Goal: Task Accomplishment & Management: Use online tool/utility

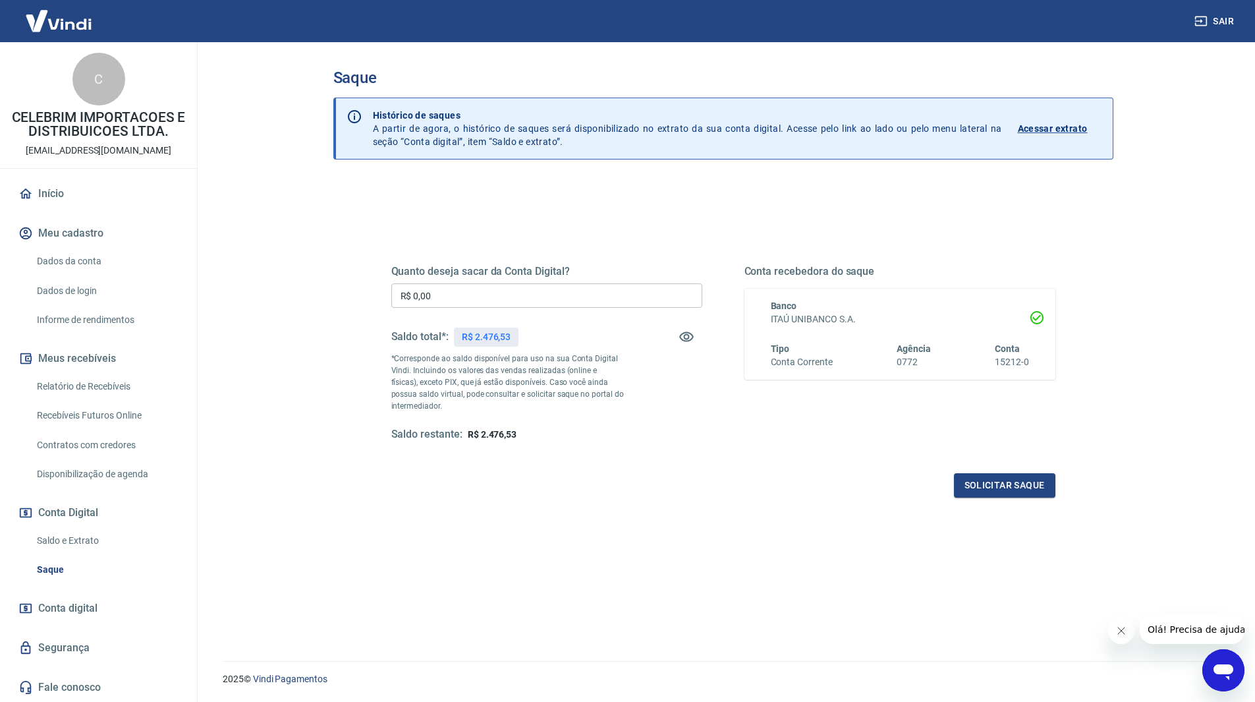
click at [530, 300] on input "R$ 0,00" at bounding box center [546, 295] width 311 height 24
type input "R$ 2.476,53"
click at [633, 534] on div "Quanto deseja sacar da Conta Digital? R$ 2.476,53 ​ Saldo total*: R$ 2.476,53 *…" at bounding box center [723, 461] width 780 height 561
click at [1009, 490] on button "Solicitar saque" at bounding box center [1004, 485] width 101 height 24
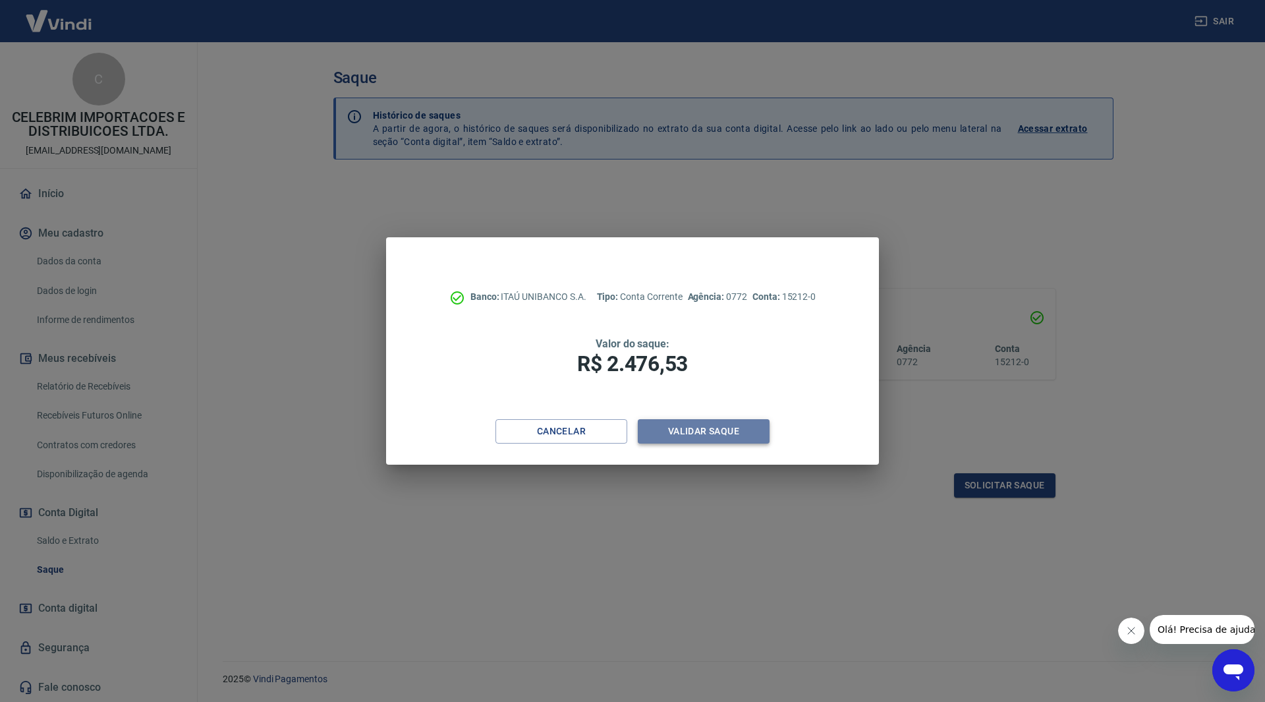
click at [678, 432] on button "Validar saque" at bounding box center [704, 431] width 132 height 24
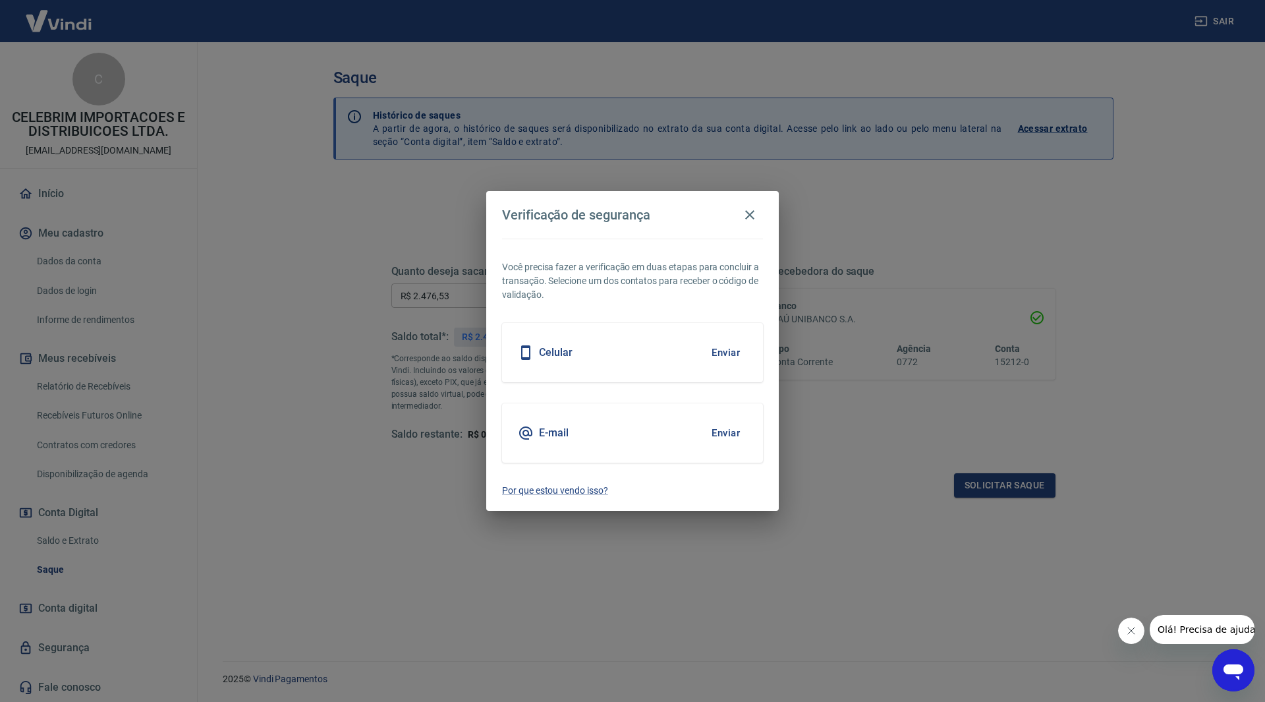
click at [747, 424] on div "E-mail Enviar" at bounding box center [632, 432] width 261 height 59
click at [732, 430] on button "Enviar" at bounding box center [725, 433] width 43 height 28
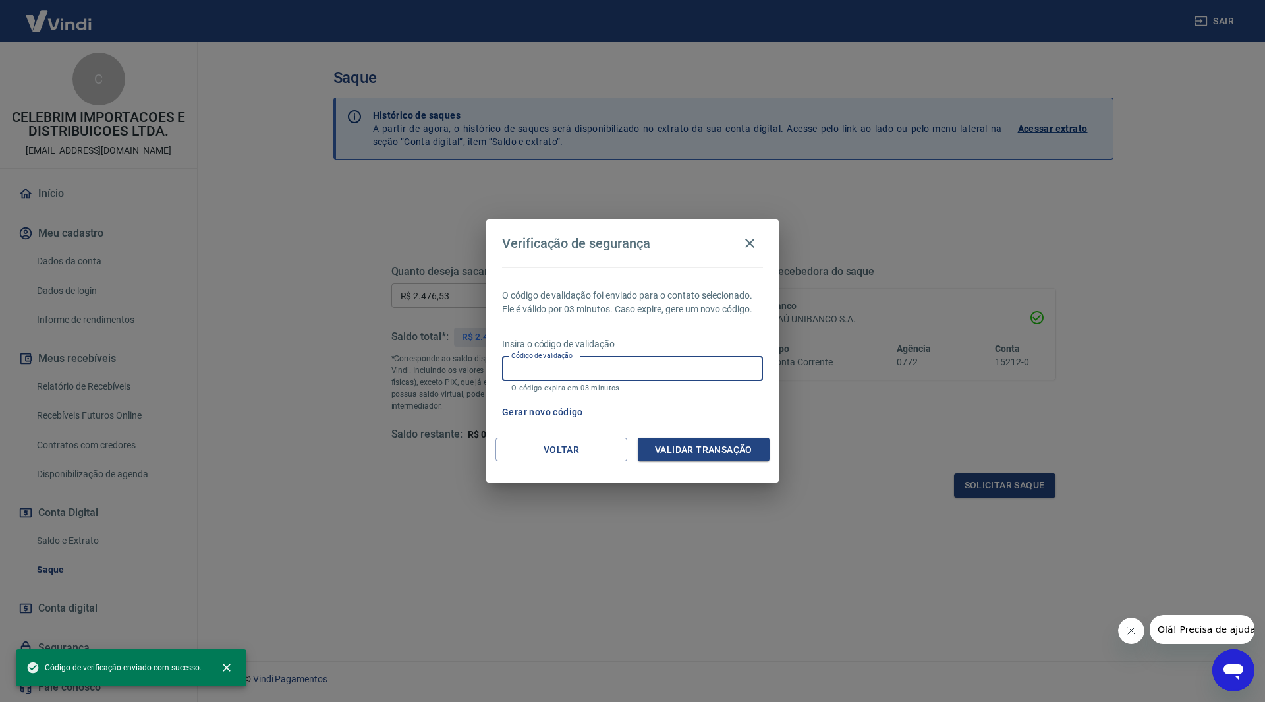
click at [686, 375] on input "Código de validação" at bounding box center [632, 368] width 261 height 24
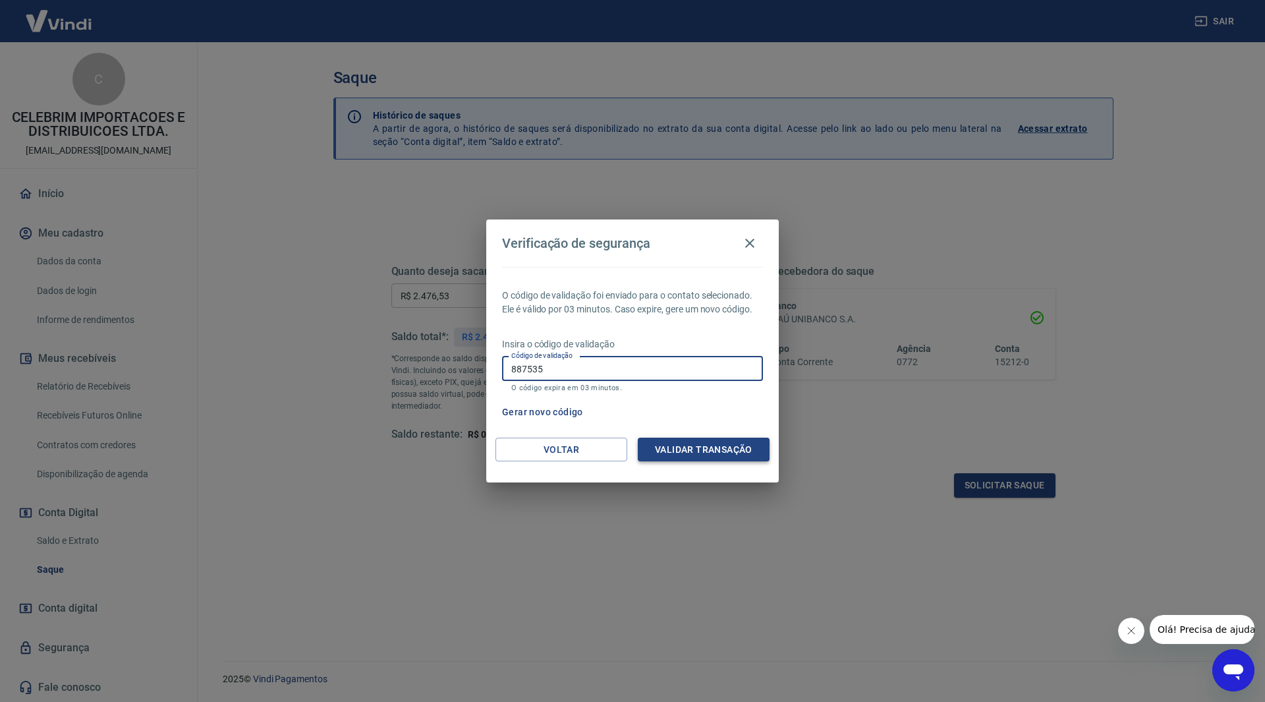
type input "887535"
click at [682, 447] on button "Validar transação" at bounding box center [704, 450] width 132 height 24
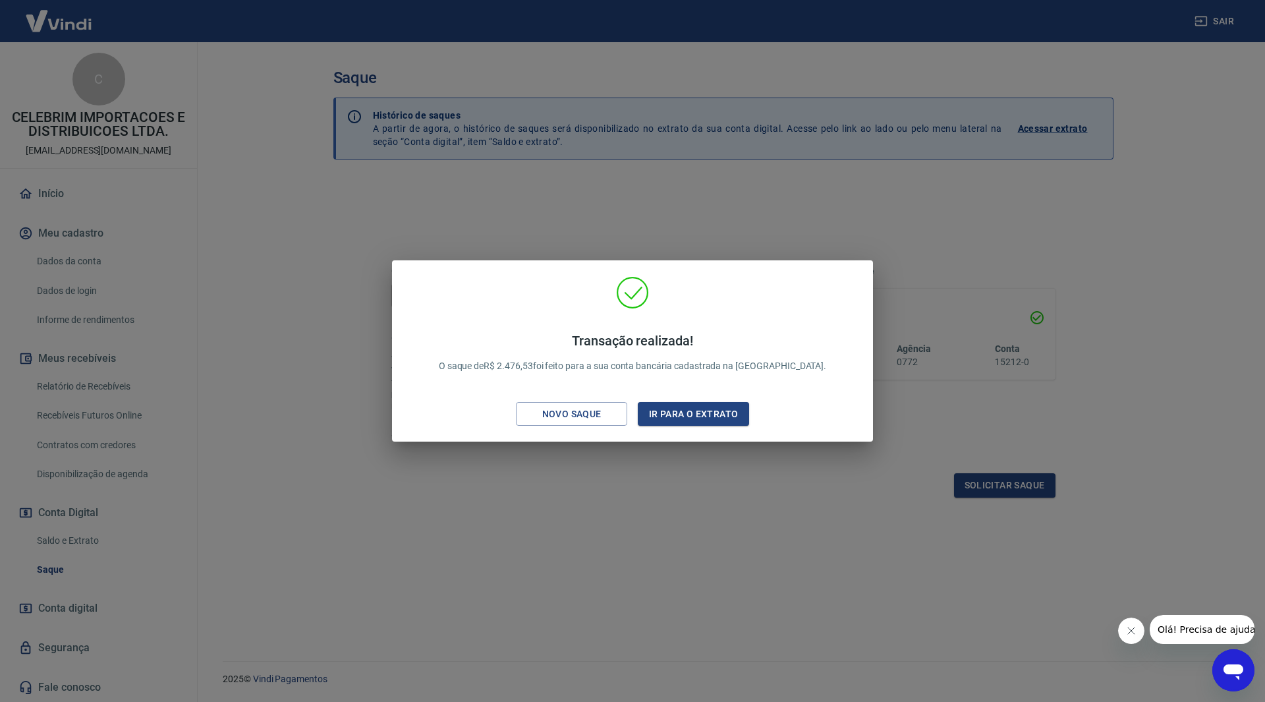
click at [756, 581] on div "Transação realizada! O saque de R$ 2.476,53 foi feito para a sua conta bancária…" at bounding box center [632, 351] width 1265 height 702
